Goal: Task Accomplishment & Management: Use online tool/utility

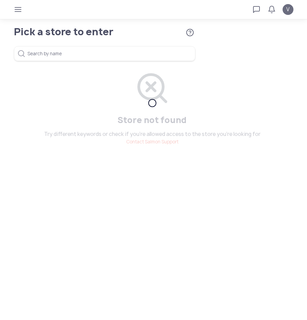
click at [85, 161] on app-stores "Pick a store to enter Agents can only access stores allowed by their manager. N…" at bounding box center [153, 99] width 307 height 144
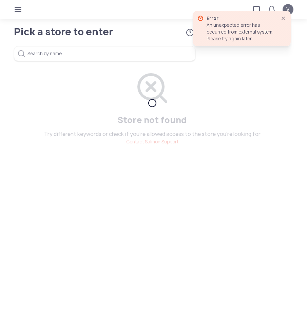
click at [283, 17] on icon "button" at bounding box center [283, 18] width 5 height 5
click at [287, 13] on span "V" at bounding box center [287, 9] width 3 height 8
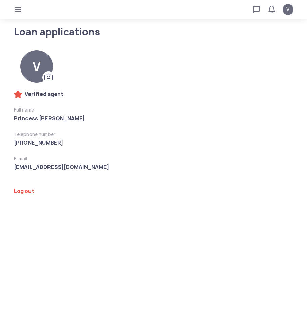
click at [19, 13] on span "button" at bounding box center [18, 9] width 11 height 11
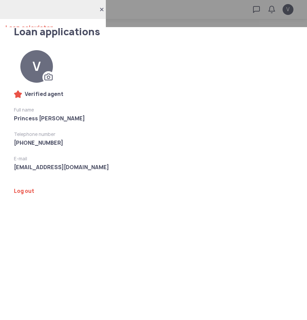
click at [42, 23] on link "Loan calculator" at bounding box center [52, 28] width 95 height 18
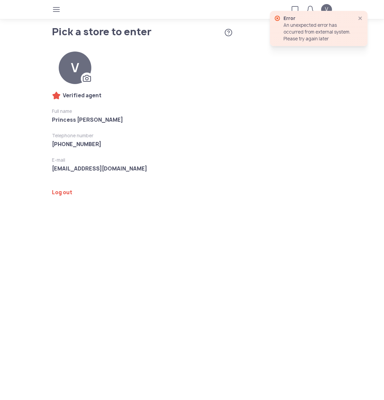
click at [65, 10] on div at bounding box center [130, 9] width 157 height 11
click at [62, 12] on div at bounding box center [130, 9] width 157 height 11
click at [59, 11] on span "button" at bounding box center [56, 9] width 11 height 11
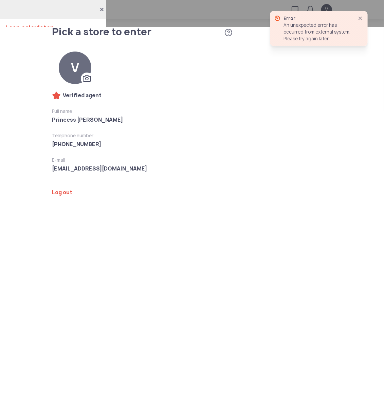
click at [307, 15] on span "button" at bounding box center [360, 18] width 8 height 8
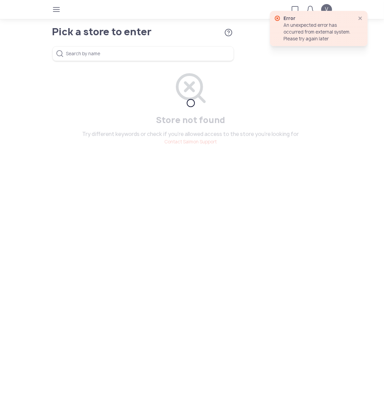
click at [176, 58] on input "Search by name" at bounding box center [143, 53] width 182 height 15
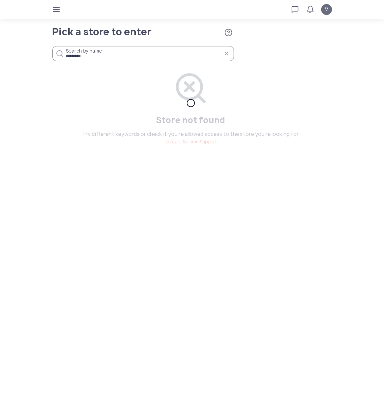
type input "********"
click at [54, 11] on icon "button" at bounding box center [56, 9] width 5 height 5
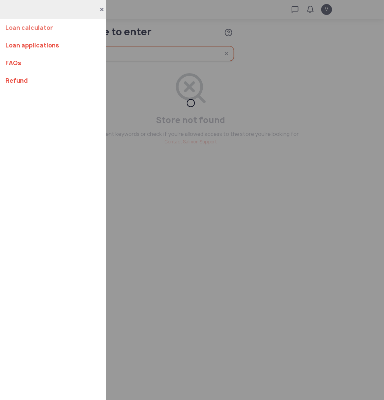
click at [34, 30] on link "Loan calculator" at bounding box center [52, 28] width 95 height 18
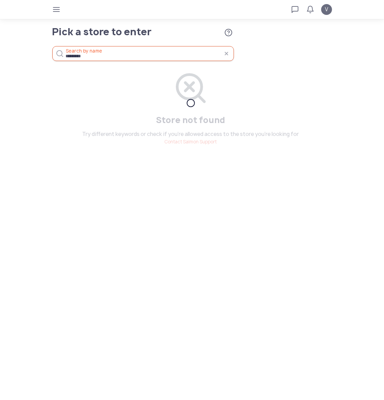
click at [332, 12] on div "V" at bounding box center [278, 9] width 122 height 11
click at [330, 11] on tui-avatar "V" at bounding box center [326, 9] width 11 height 11
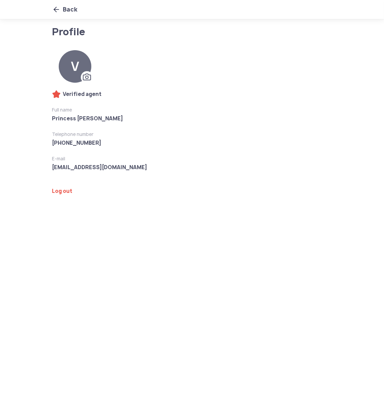
click at [69, 185] on div "Log out" at bounding box center [142, 183] width 195 height 23
click at [65, 194] on link "Log out" at bounding box center [143, 191] width 182 height 7
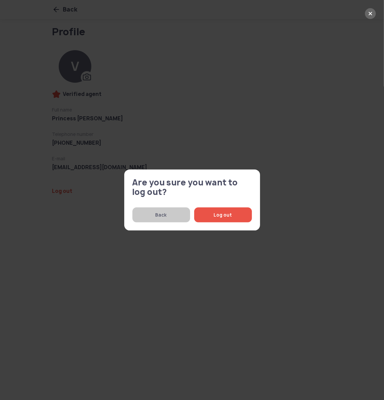
drag, startPoint x: 219, startPoint y: 214, endPoint x: 240, endPoint y: 254, distance: 45.1
click at [220, 213] on span "Log out" at bounding box center [222, 215] width 41 height 15
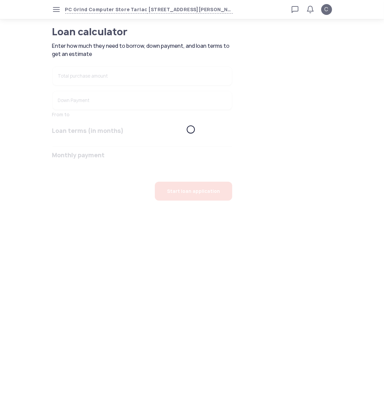
type input "******"
type input "****"
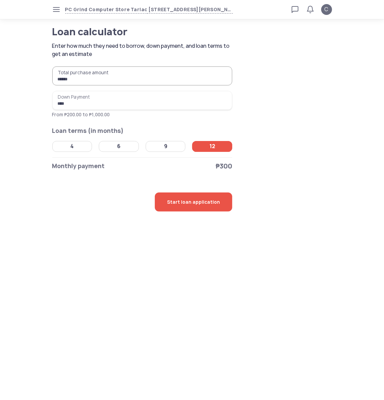
drag, startPoint x: 84, startPoint y: 76, endPoint x: 33, endPoint y: 82, distance: 50.9
click at [44, 80] on div "Loan calculator Enter how much they need to borrow, down payment, and loan term…" at bounding box center [192, 119] width 304 height 185
type input "******"
drag, startPoint x: 72, startPoint y: 200, endPoint x: 70, endPoint y: 210, distance: 11.2
click at [69, 210] on div "Start loan application" at bounding box center [142, 202] width 194 height 19
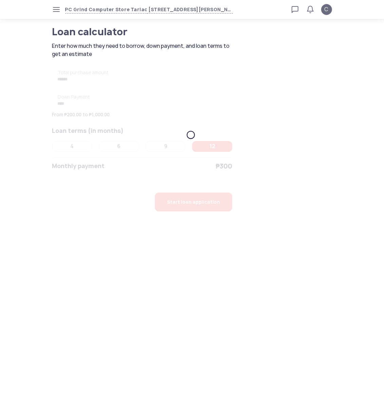
type input "****"
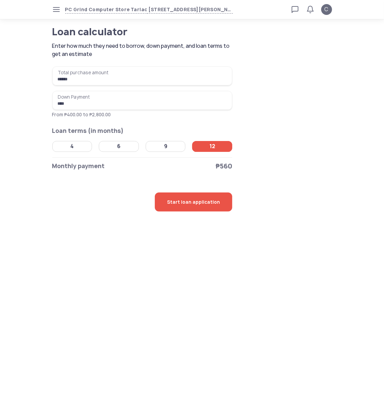
click at [84, 141] on div "4" at bounding box center [72, 146] width 29 height 11
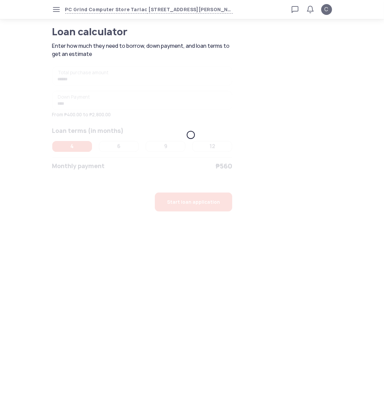
click at [82, 148] on tui-loader "****** Total purchase amount ₱4,000 **** Down Payment ₱400 From ₱400.00 to ₱2,8…" at bounding box center [190, 134] width 277 height 153
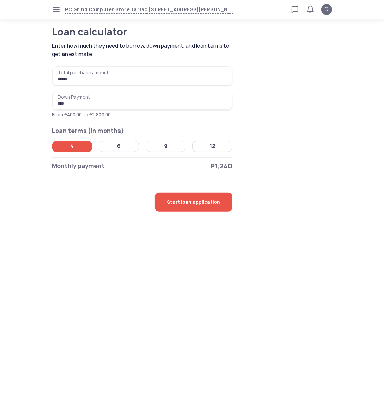
drag, startPoint x: 39, startPoint y: 251, endPoint x: 56, endPoint y: 195, distance: 58.4
click at [39, 253] on body "PC Grind Computer Store Tarlac Unit [STREET_ADDRESS][PERSON_NAME], [GEOGRAPHIC_…" at bounding box center [192, 200] width 384 height 400
